Goal: Task Accomplishment & Management: Use online tool/utility

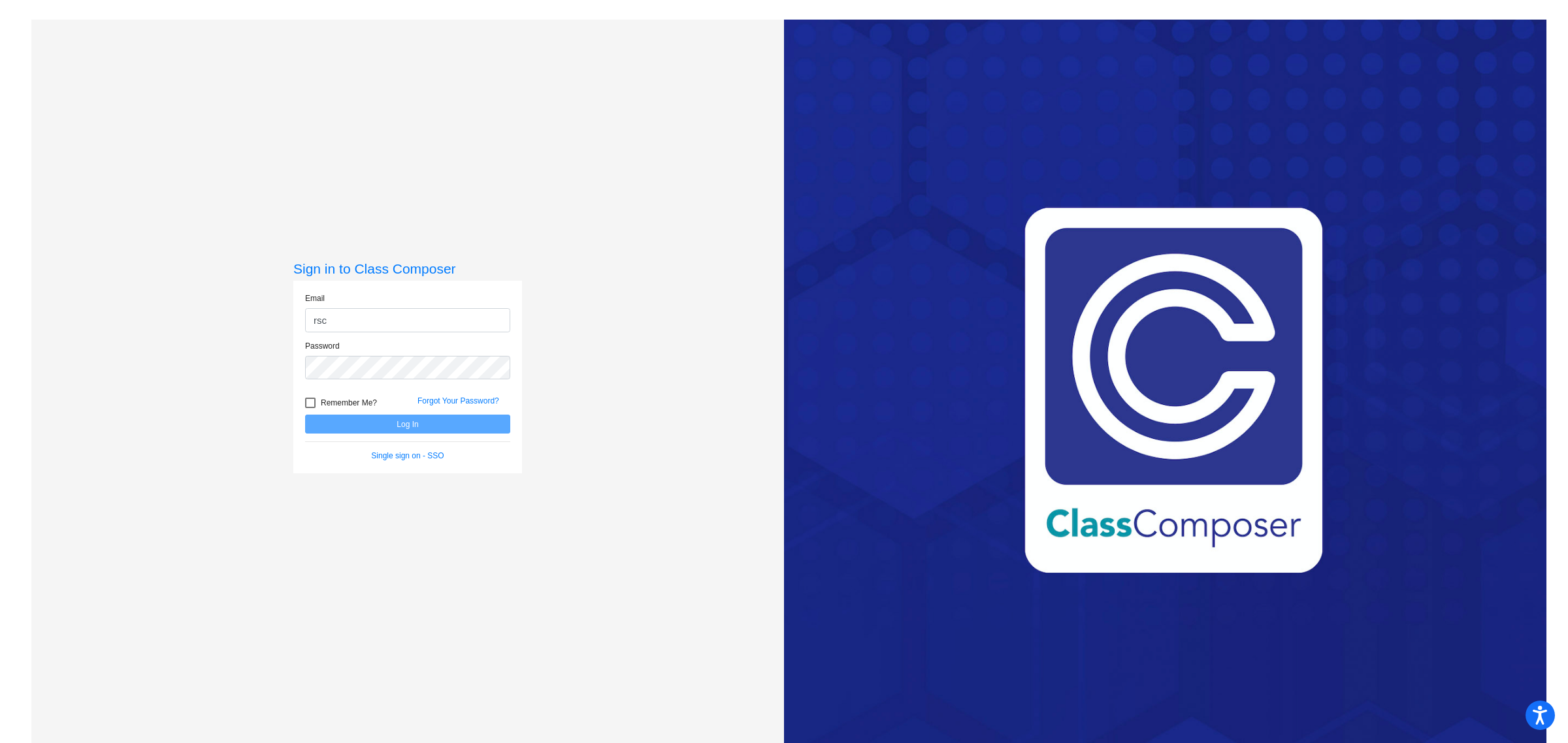
type input "[EMAIL_ADDRESS][DOMAIN_NAME]"
click at [307, 403] on div at bounding box center [310, 402] width 10 height 10
click at [310, 409] on input "Remember Me?" at bounding box center [310, 409] width 1 height 1
checkbox input "true"
click at [325, 425] on button "Log In" at bounding box center [408, 424] width 205 height 19
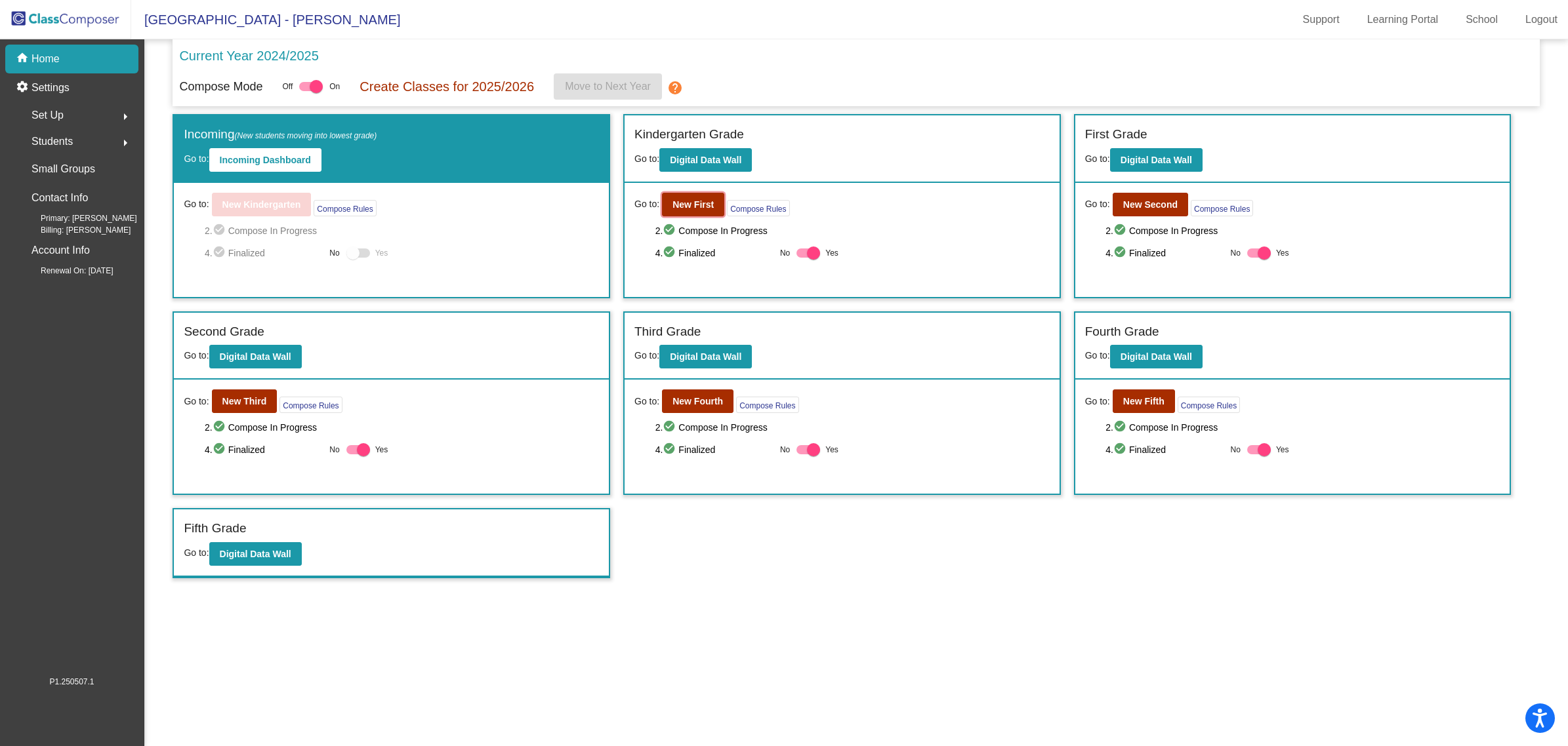
click at [702, 204] on b "New First" at bounding box center [693, 204] width 41 height 10
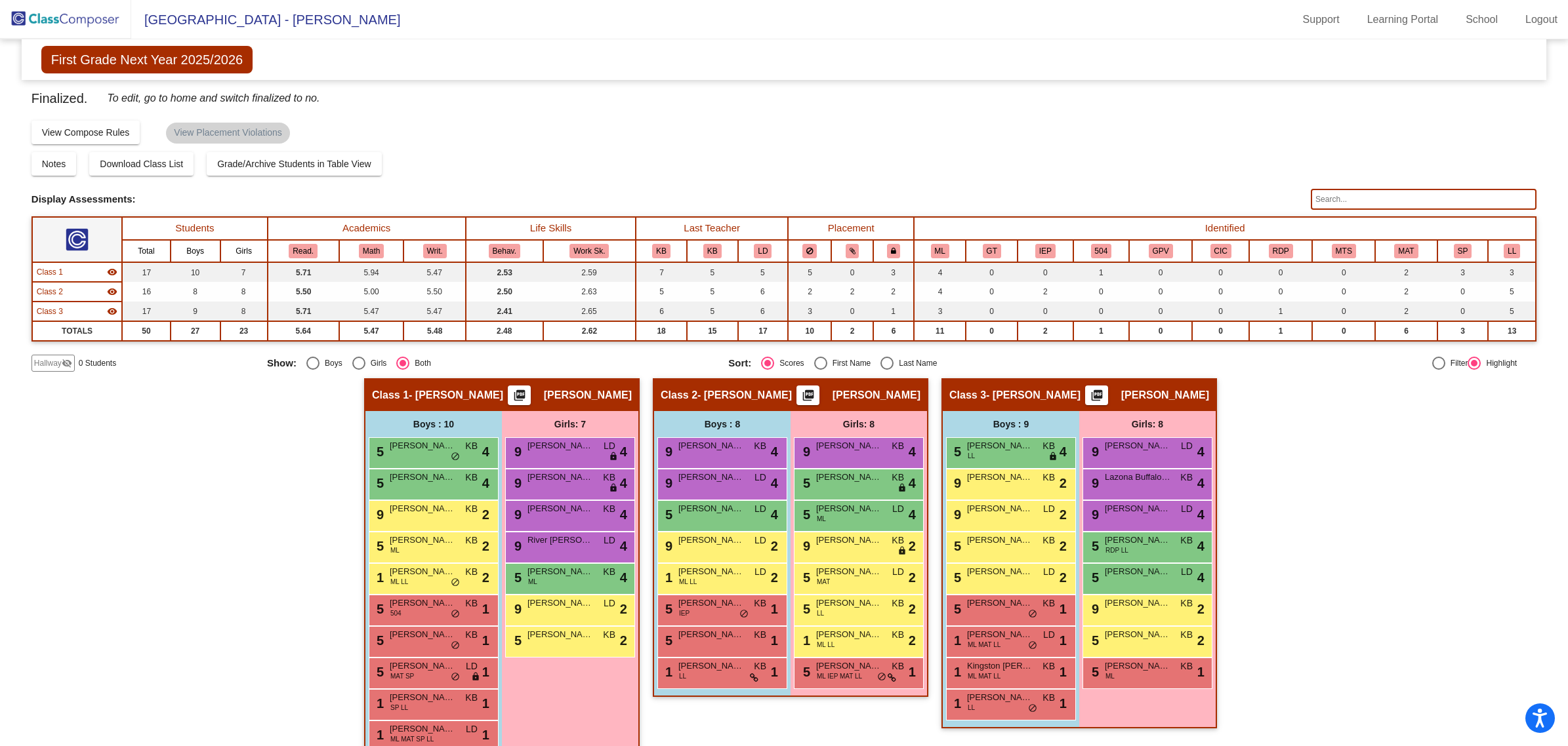
click at [1019, 515] on div "9 [PERSON_NAME] LD lock do_not_disturb_alt 2" at bounding box center [1009, 514] width 125 height 27
